Goal: Task Accomplishment & Management: Manage account settings

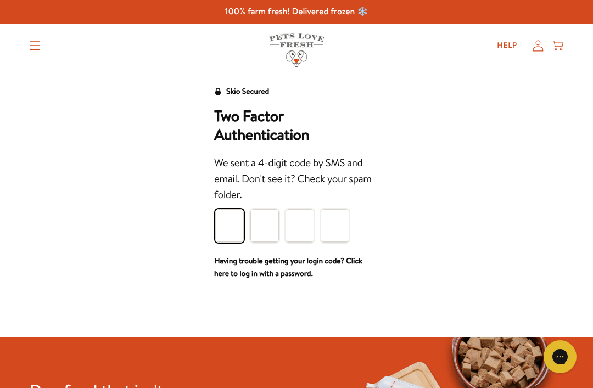
click at [230, 227] on input "Please enter your pin code" at bounding box center [229, 225] width 29 height 33
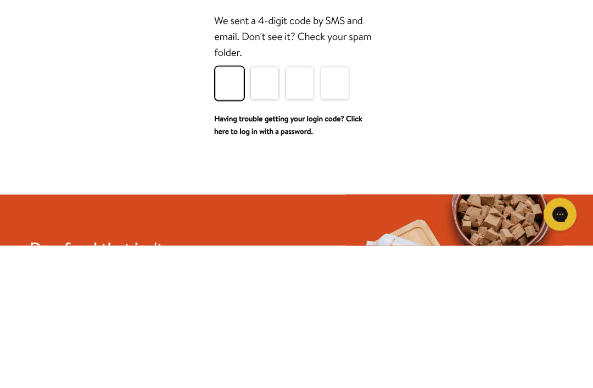
type input "2"
type input "8"
type input "2"
type input "3"
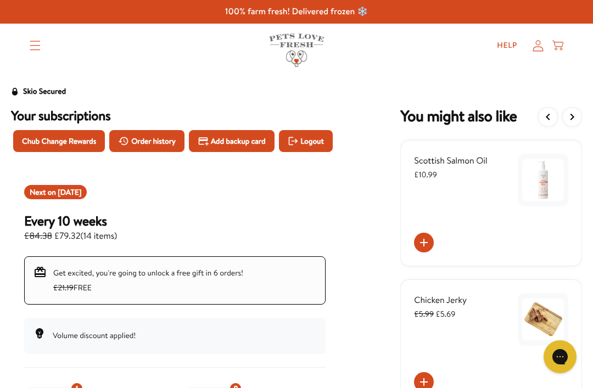
click at [86, 139] on span "Chub Change Rewards" at bounding box center [59, 141] width 74 height 12
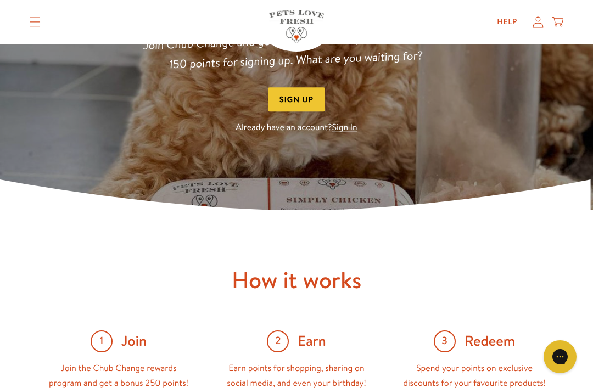
scroll to position [183, 0]
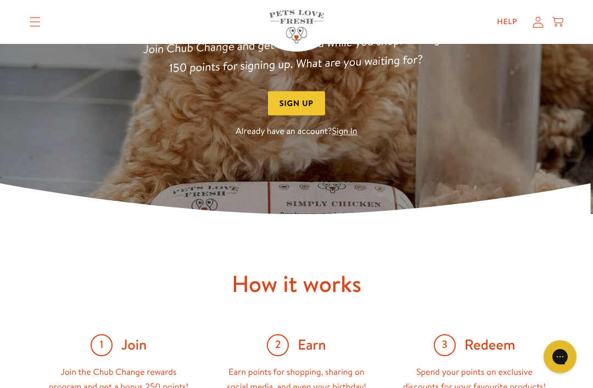
click at [346, 132] on link "Sign In" at bounding box center [344, 132] width 25 height 12
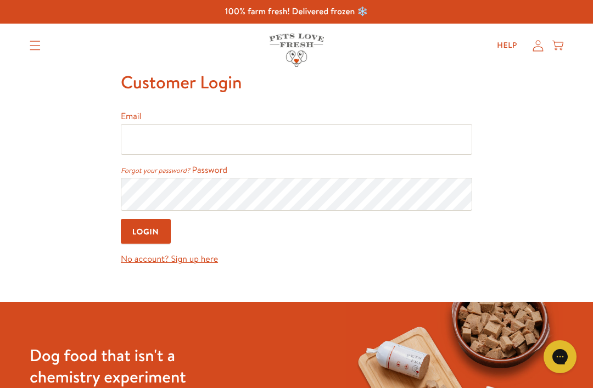
click at [158, 133] on input "Email" at bounding box center [296, 139] width 351 height 31
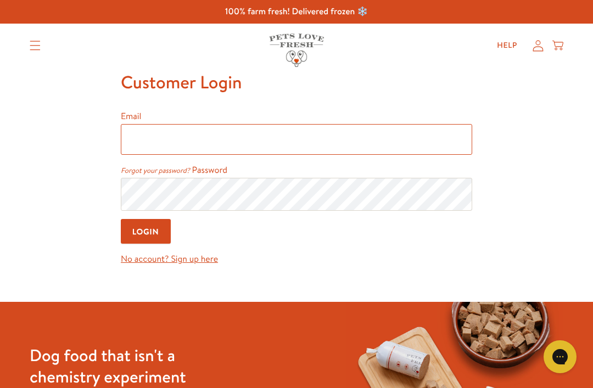
type input "roy.perkins@ntlworld.com"
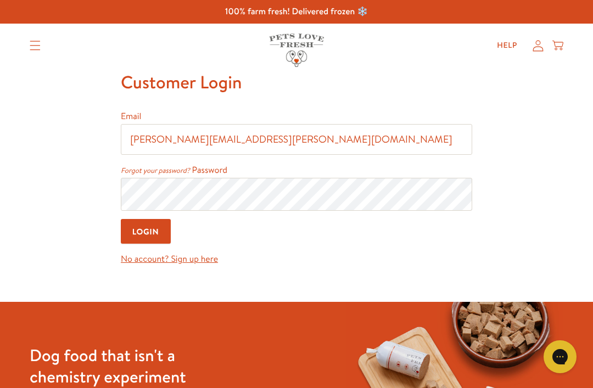
click at [147, 233] on input "Login" at bounding box center [146, 231] width 50 height 25
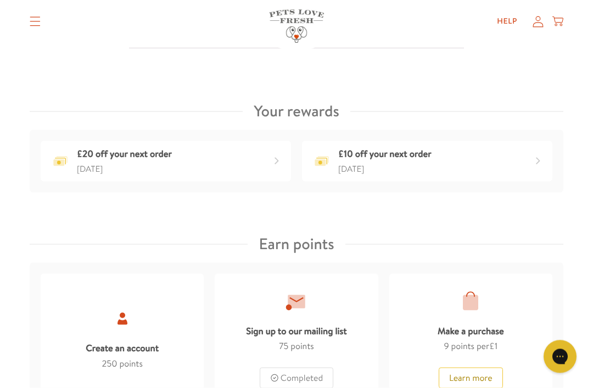
scroll to position [388, 0]
click at [197, 159] on div "£20 off your next order 2 months ago" at bounding box center [166, 160] width 250 height 41
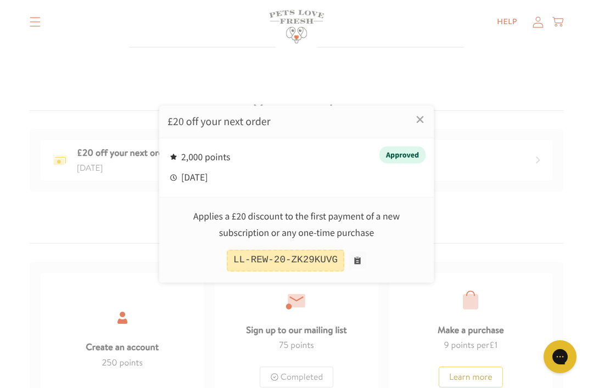
click at [363, 270] on button at bounding box center [358, 261] width 18 height 18
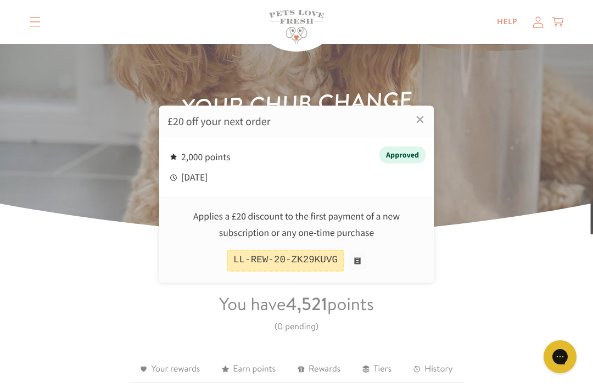
click at [38, 23] on div at bounding box center [296, 194] width 593 height 388
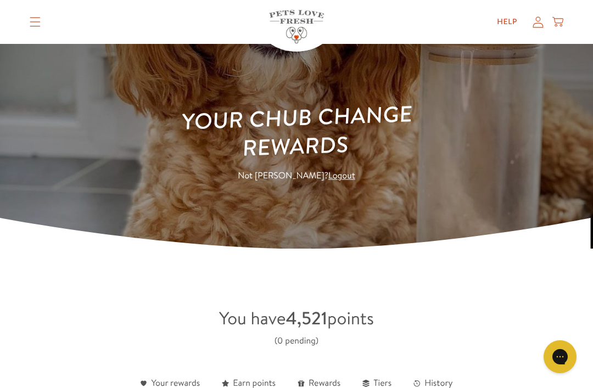
scroll to position [0, 0]
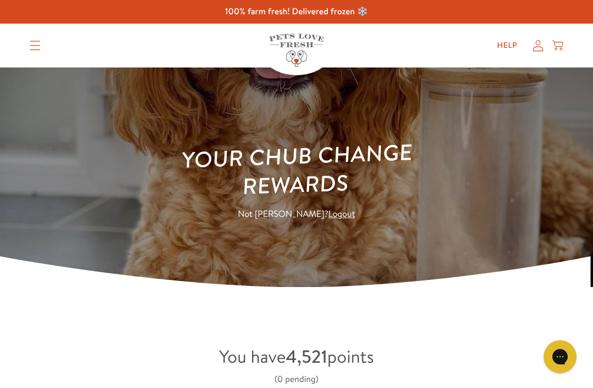
click at [562, 44] on icon at bounding box center [558, 46] width 11 height 12
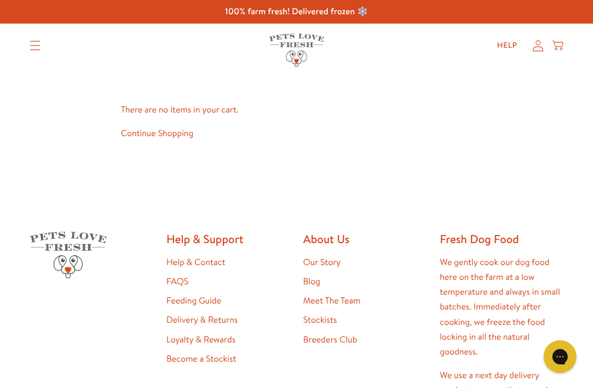
click at [535, 46] on icon at bounding box center [538, 46] width 11 height 12
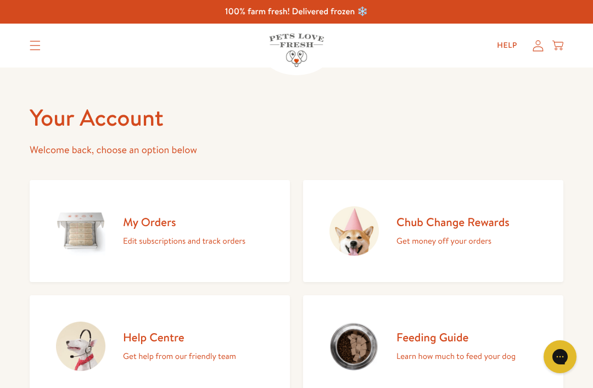
click at [166, 237] on p "Edit subscriptions and track orders" at bounding box center [184, 241] width 122 height 14
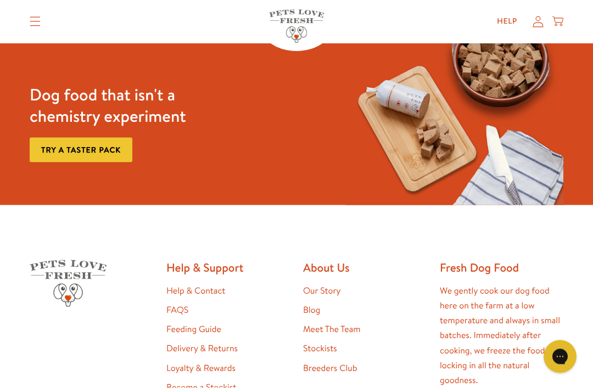
scroll to position [114, 0]
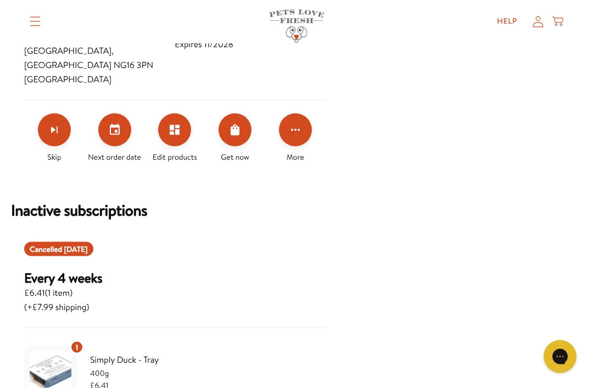
scroll to position [582, 0]
click at [291, 131] on icon "Click for more options" at bounding box center [295, 130] width 9 height 2
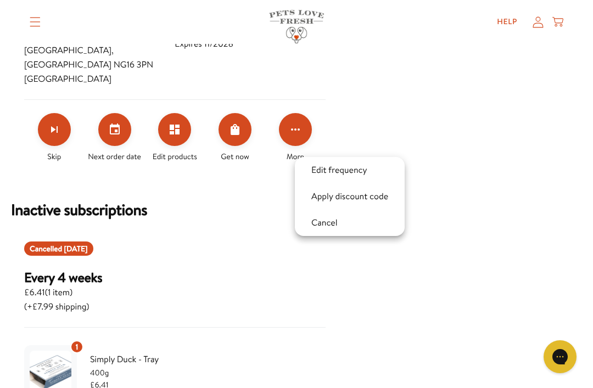
click at [344, 199] on button "Apply discount code" at bounding box center [349, 196] width 83 height 13
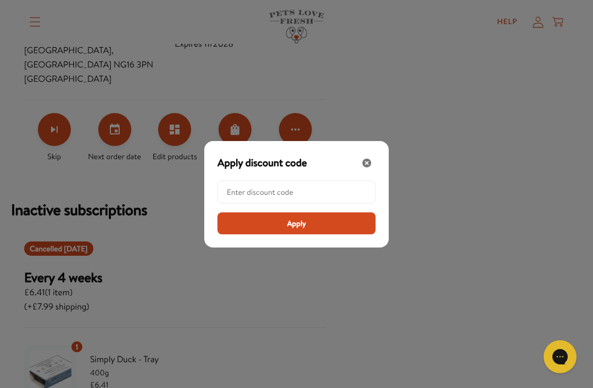
click at [244, 203] on input "Modal" at bounding box center [300, 192] width 146 height 22
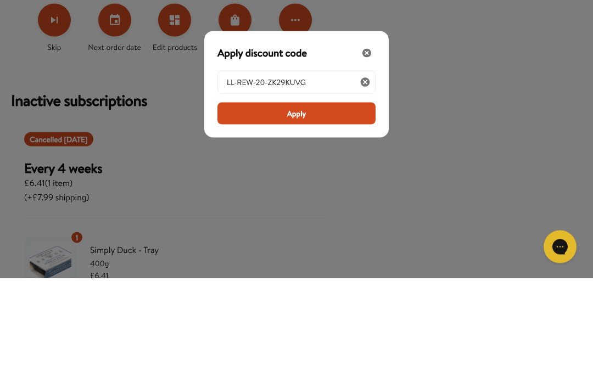
type input "LL-REW-20-ZK29KUVG"
click at [291, 217] on span "Apply" at bounding box center [296, 223] width 19 height 12
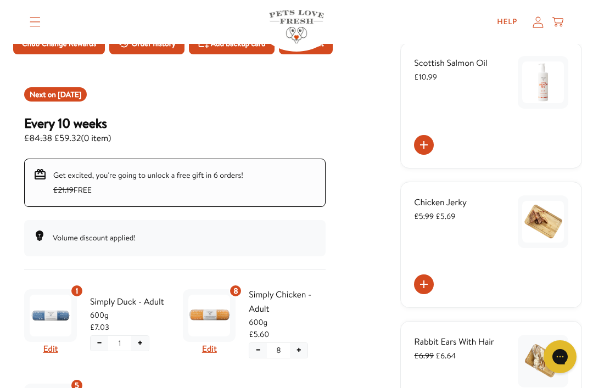
scroll to position [5, 0]
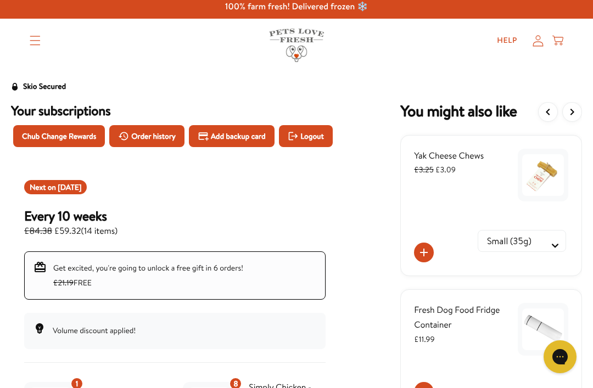
click at [300, 142] on span "Logout" at bounding box center [311, 136] width 23 height 12
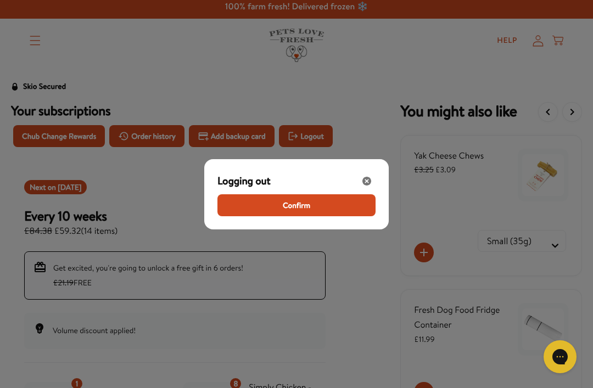
click at [279, 216] on button "Confirm" at bounding box center [296, 205] width 158 height 22
